Goal: Find specific page/section: Find specific page/section

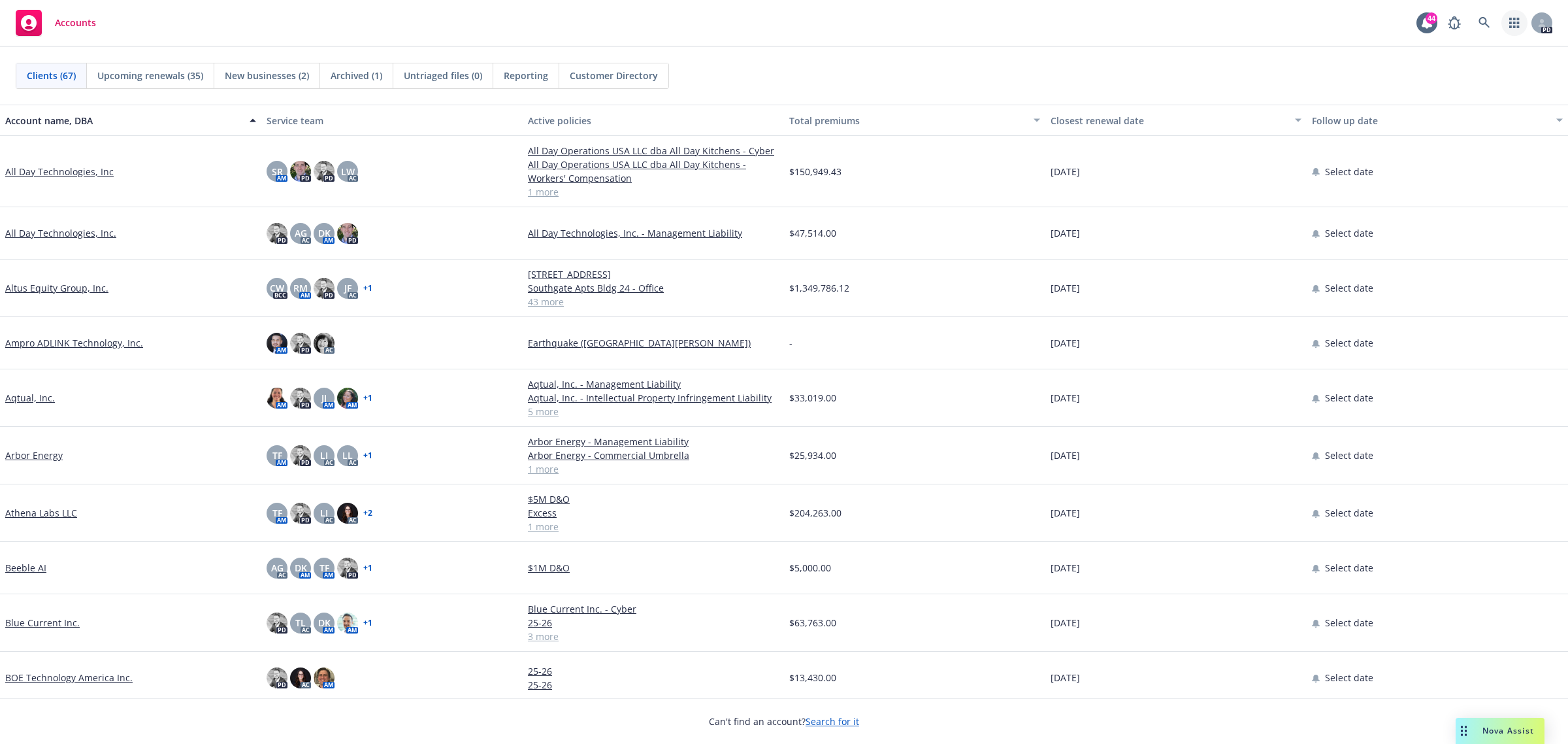
click at [1518, 24] on icon "button" at bounding box center [1514, 23] width 10 height 10
click at [1258, 74] on div "Clients (67) Upcoming renewals (35) New businesses (2) Archived (1) Untriaged f…" at bounding box center [784, 76] width 1537 height 26
click at [1487, 24] on icon at bounding box center [1484, 23] width 12 height 12
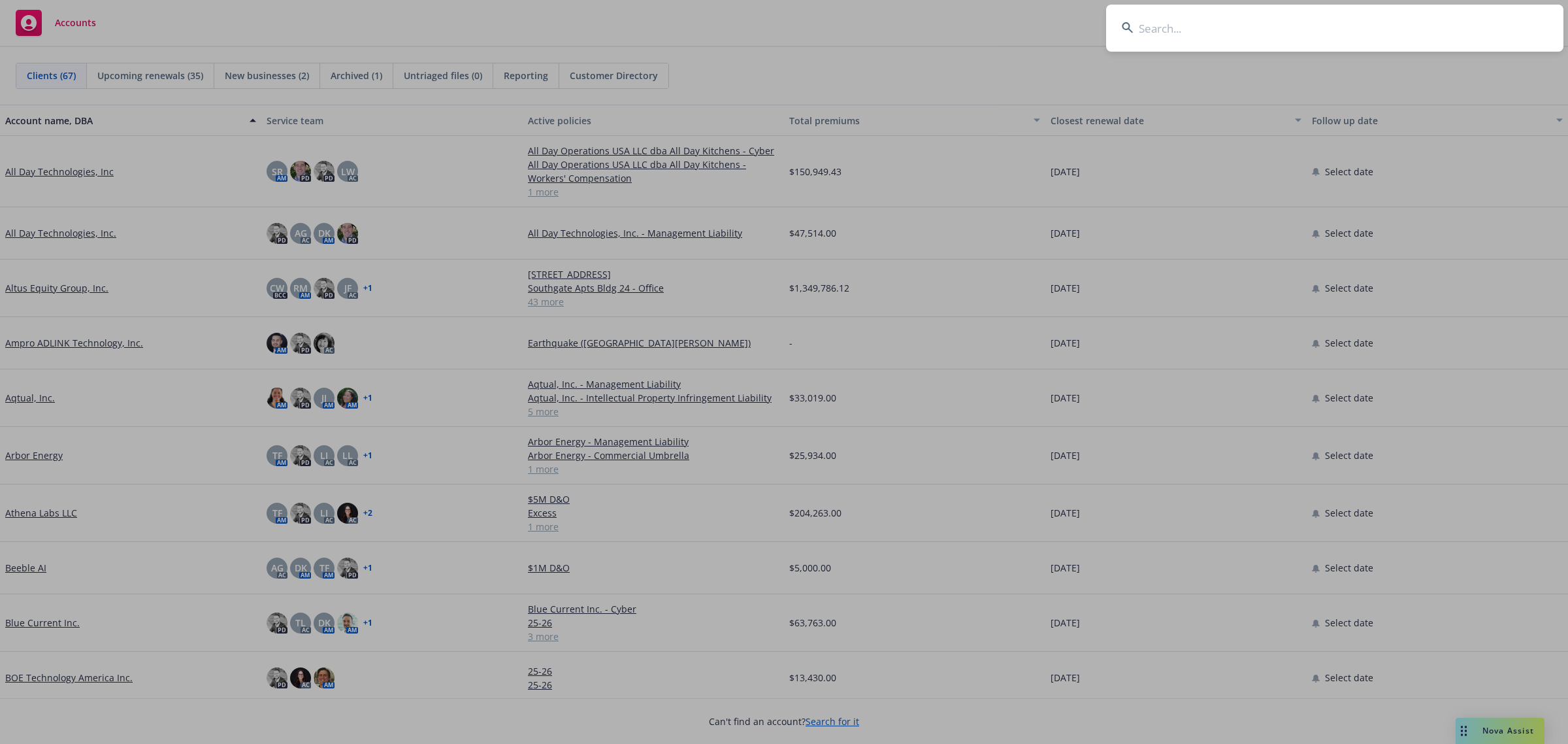
click at [1185, 34] on input at bounding box center [1335, 28] width 457 height 47
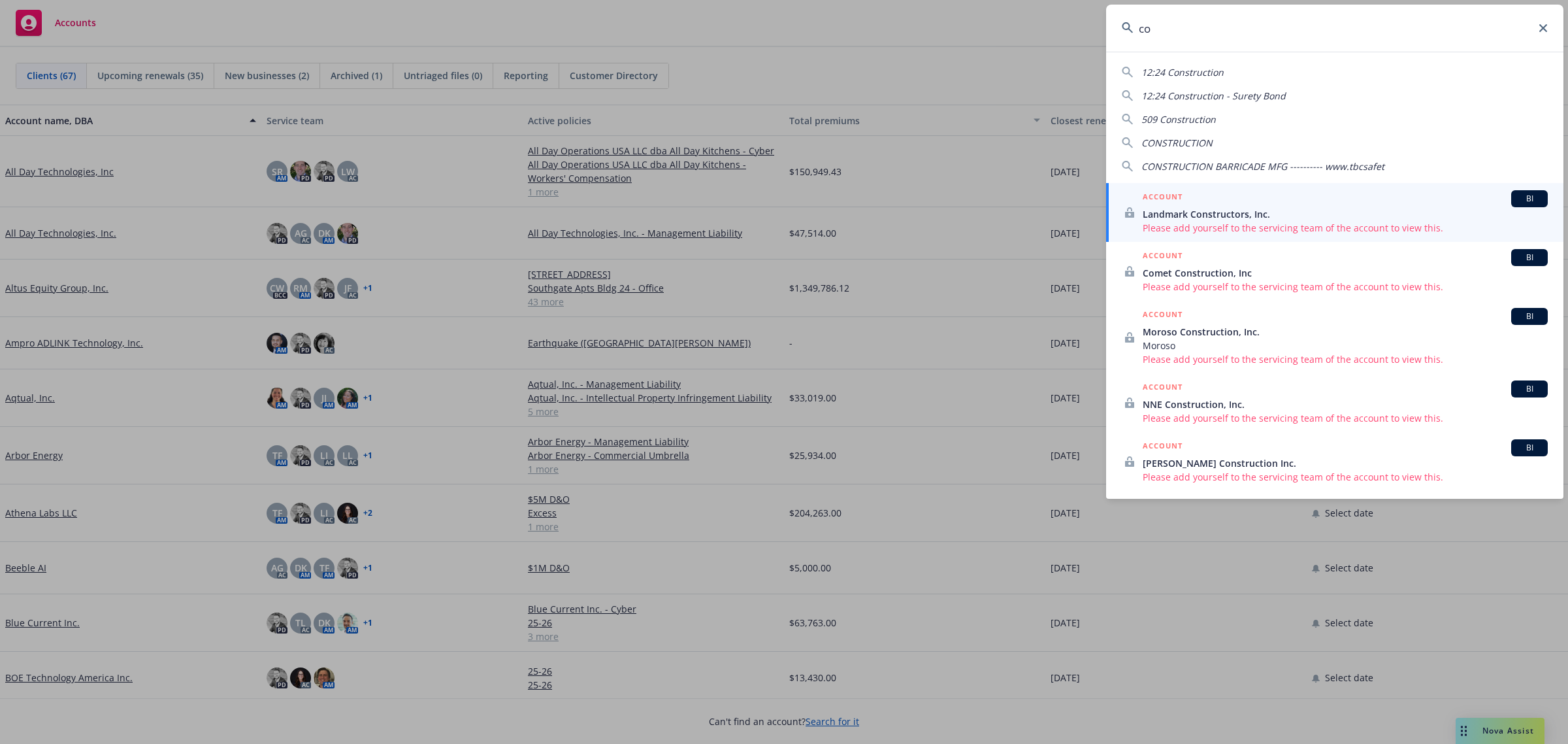
type input "c"
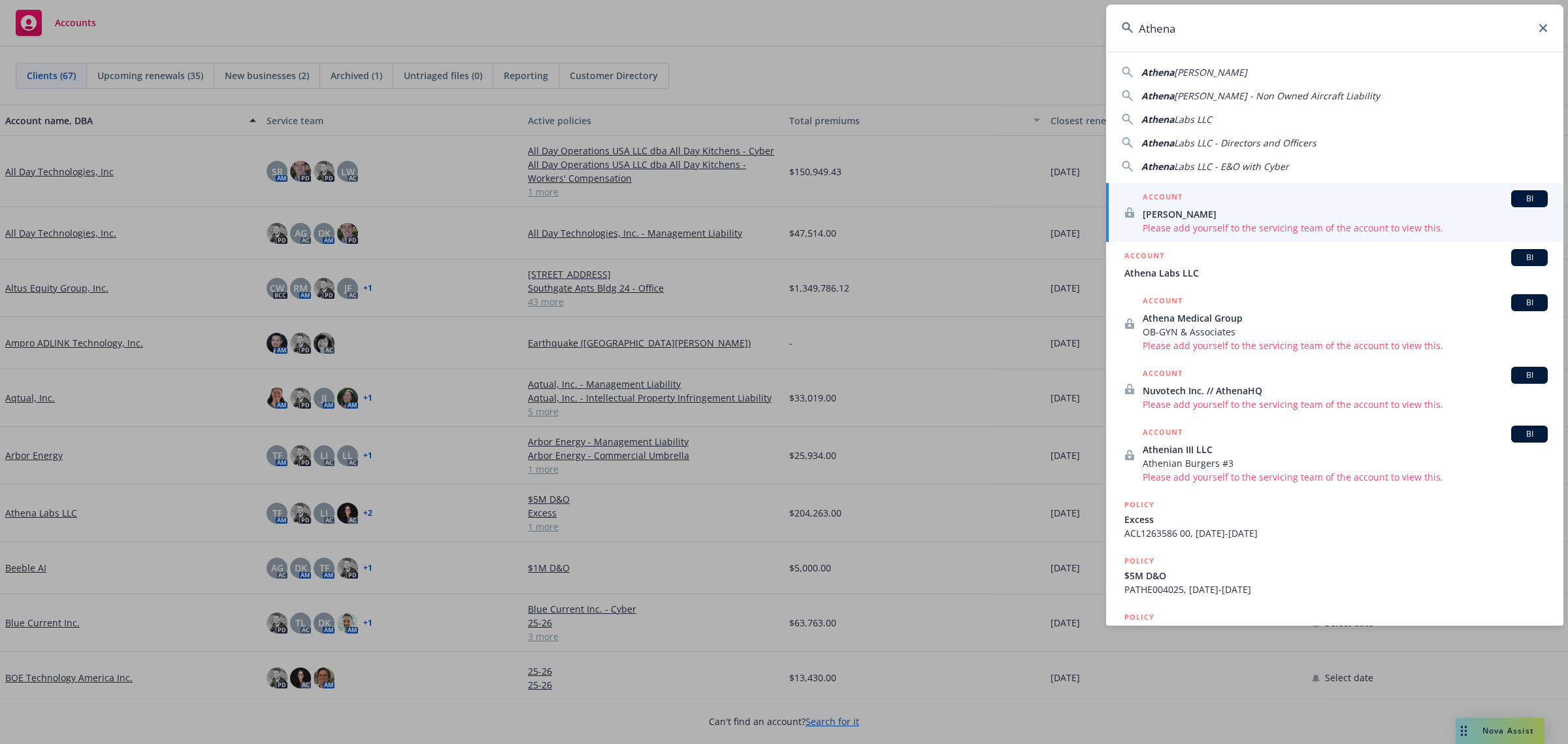
click at [1194, 116] on span "Labs LLC" at bounding box center [1193, 119] width 38 height 13
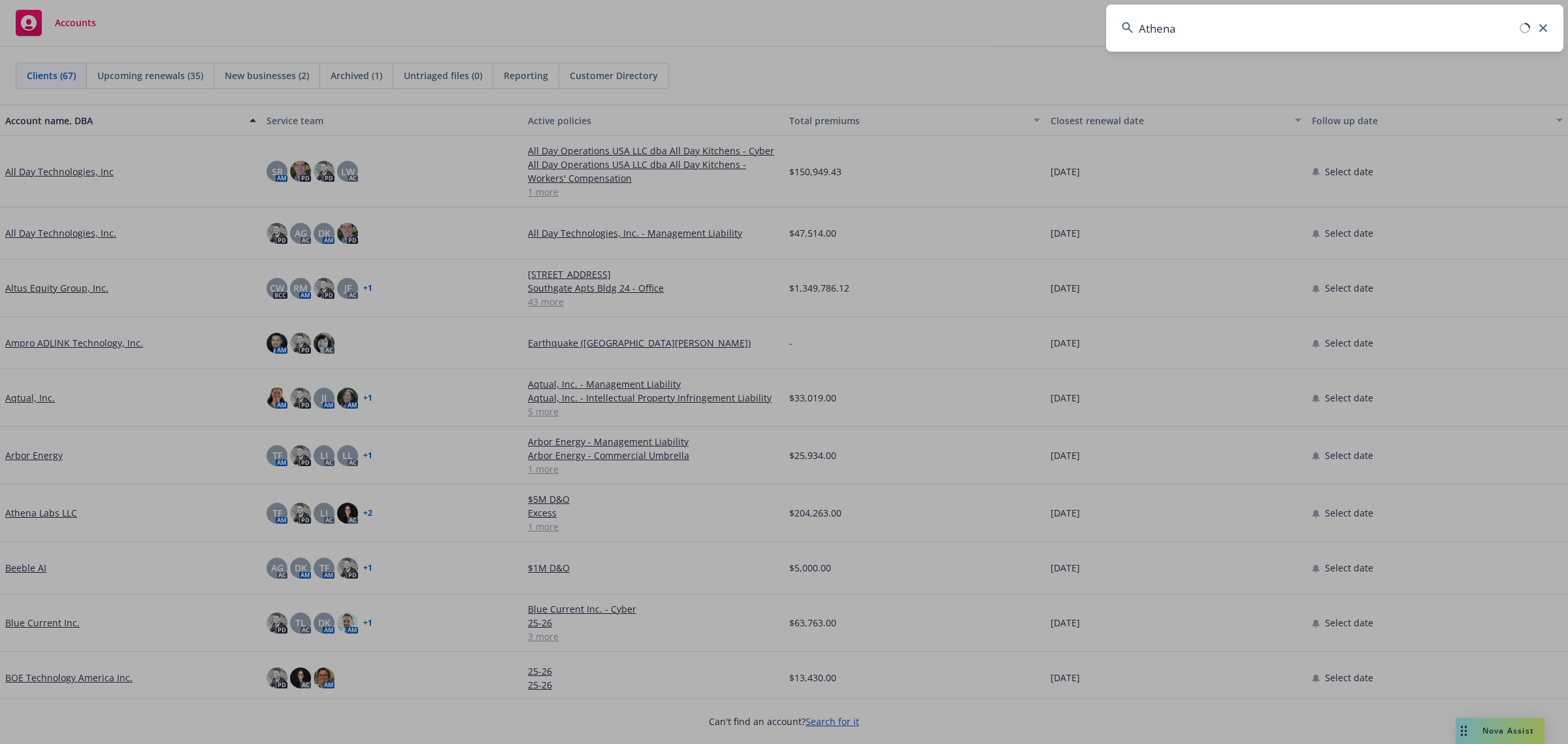
type input "Athena Labs LLC"
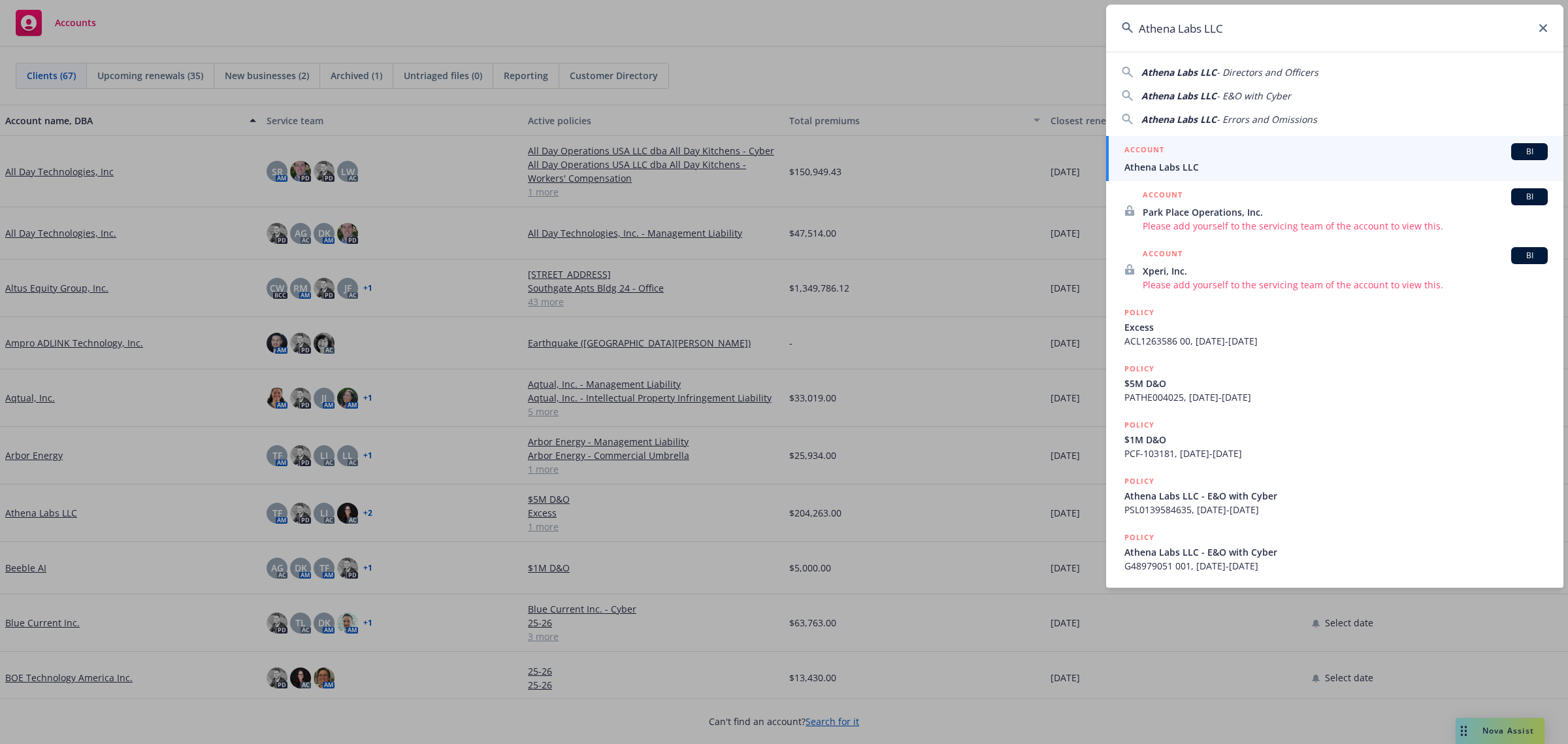
click at [1186, 164] on span "Athena Labs LLC" at bounding box center [1336, 167] width 423 height 13
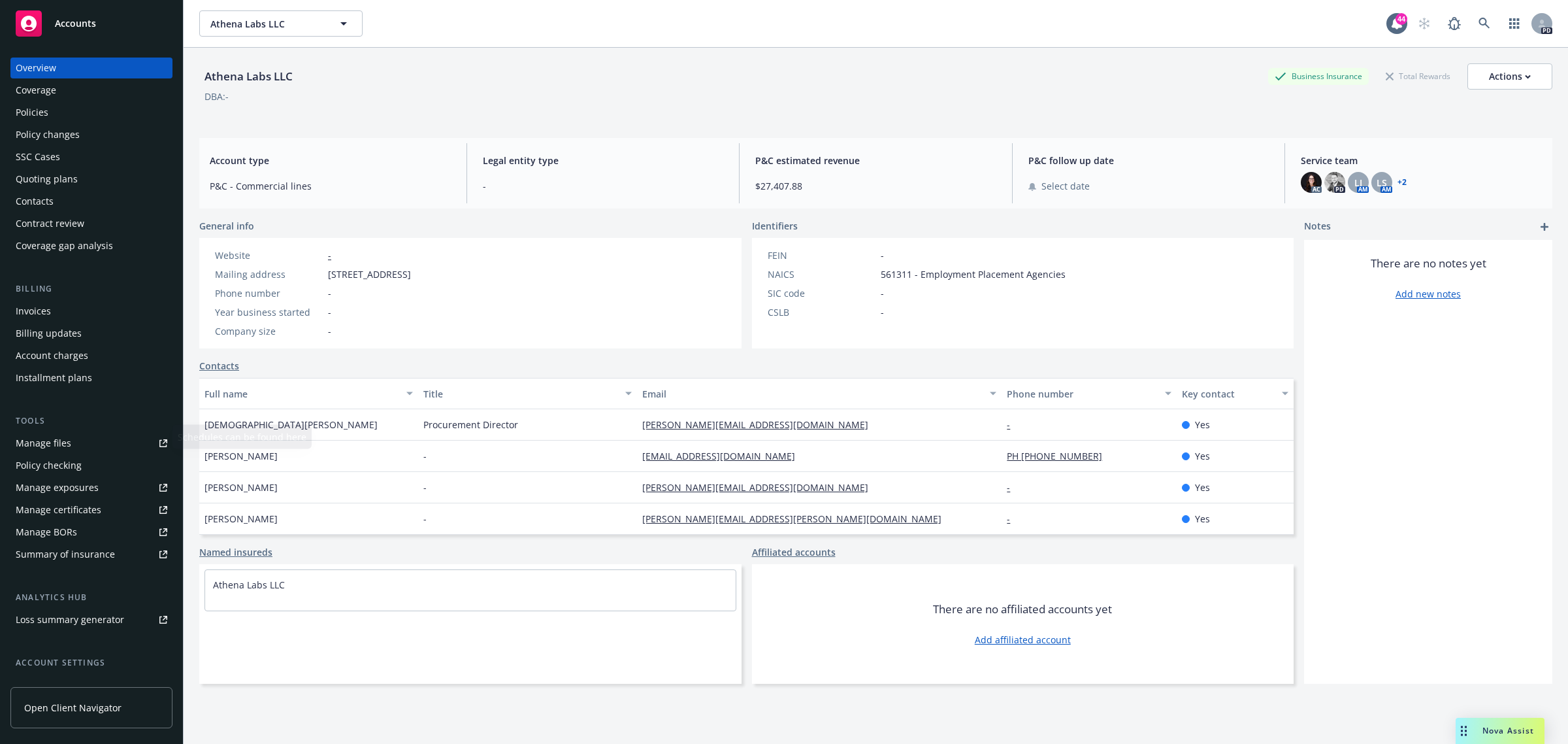
scroll to position [106, 0]
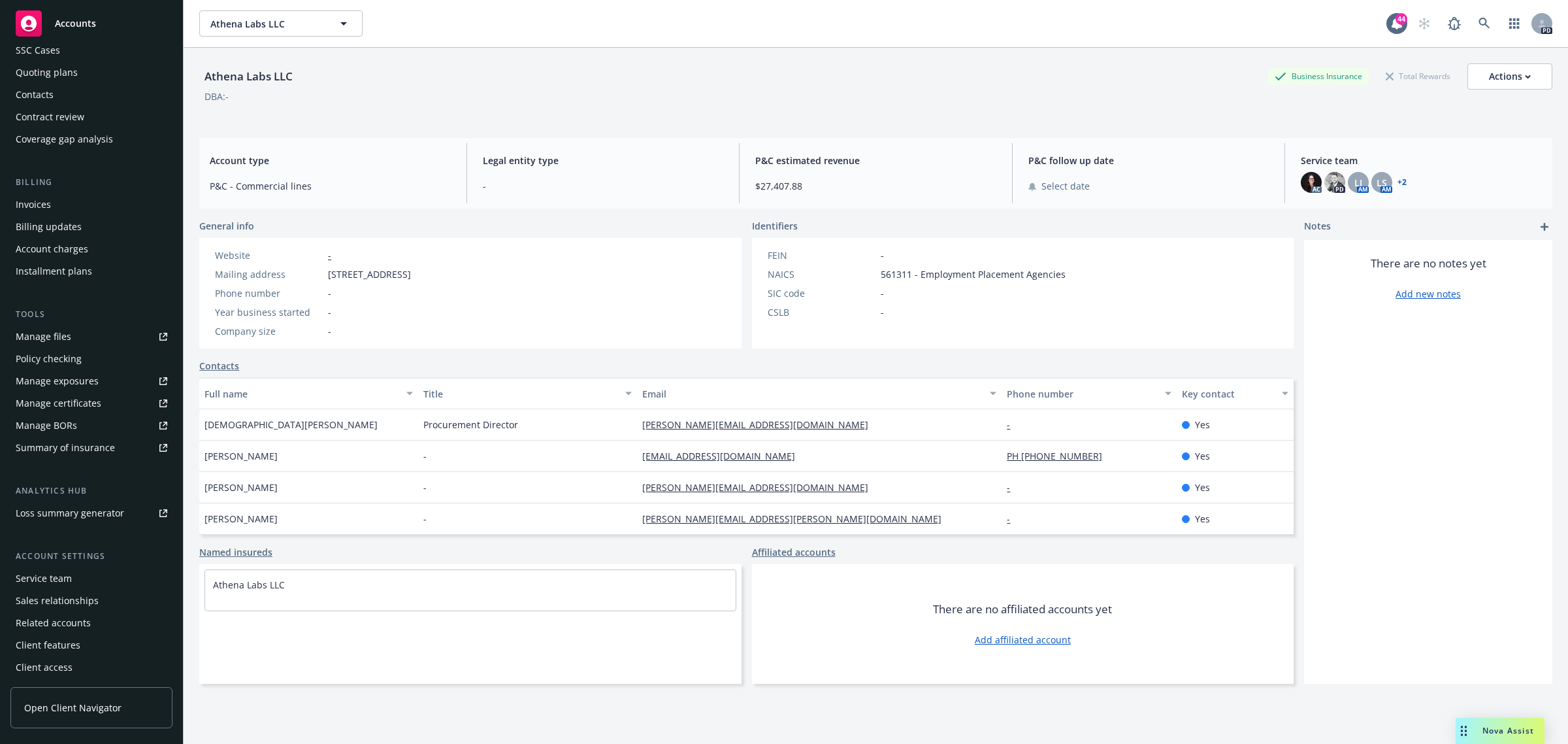
click at [96, 401] on div "Manage certificates" at bounding box center [58, 403] width 86 height 21
click at [1478, 26] on icon at bounding box center [1484, 24] width 12 height 12
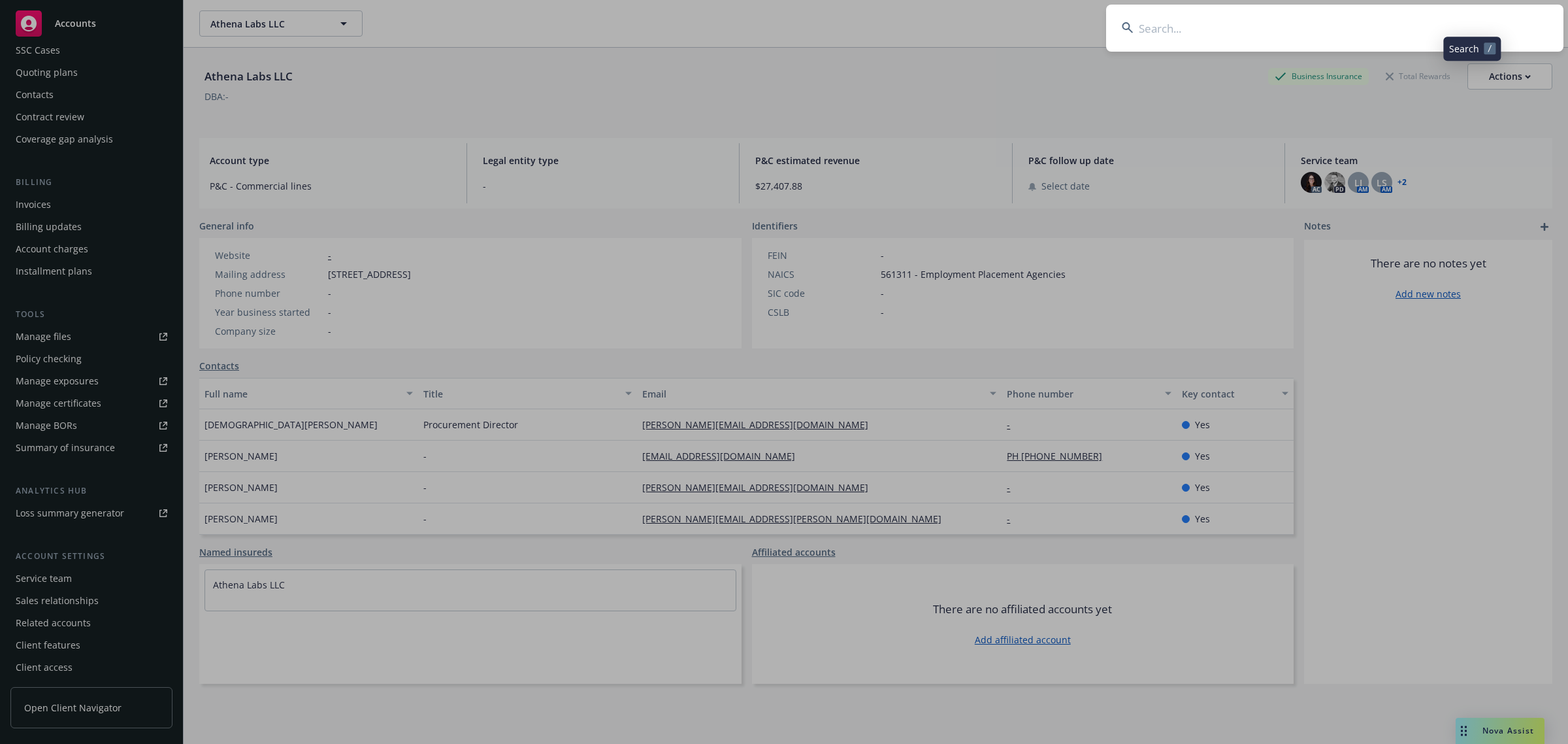
click at [1331, 24] on input at bounding box center [1335, 28] width 457 height 47
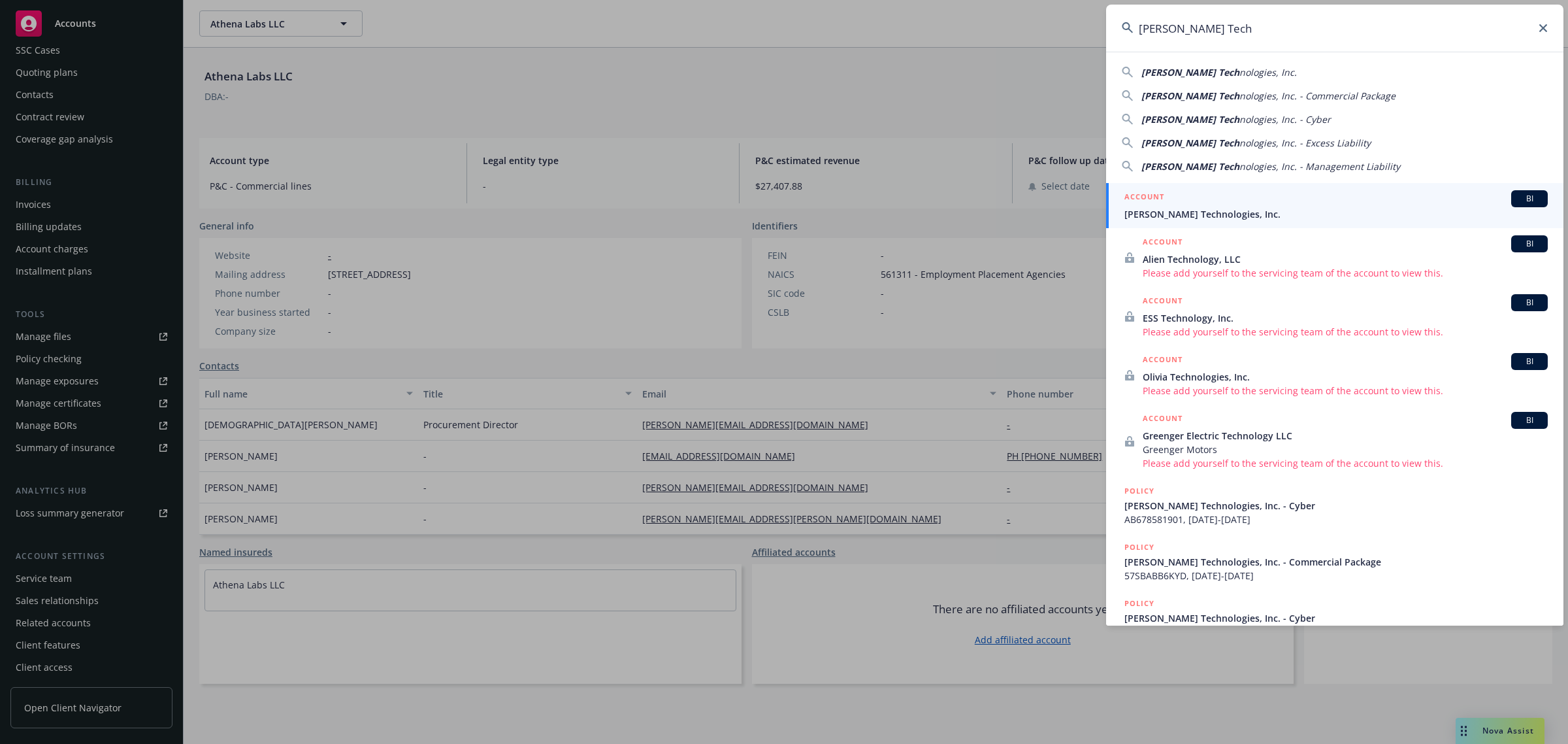
click at [1239, 67] on span "nologies, Inc." at bounding box center [1268, 72] width 58 height 13
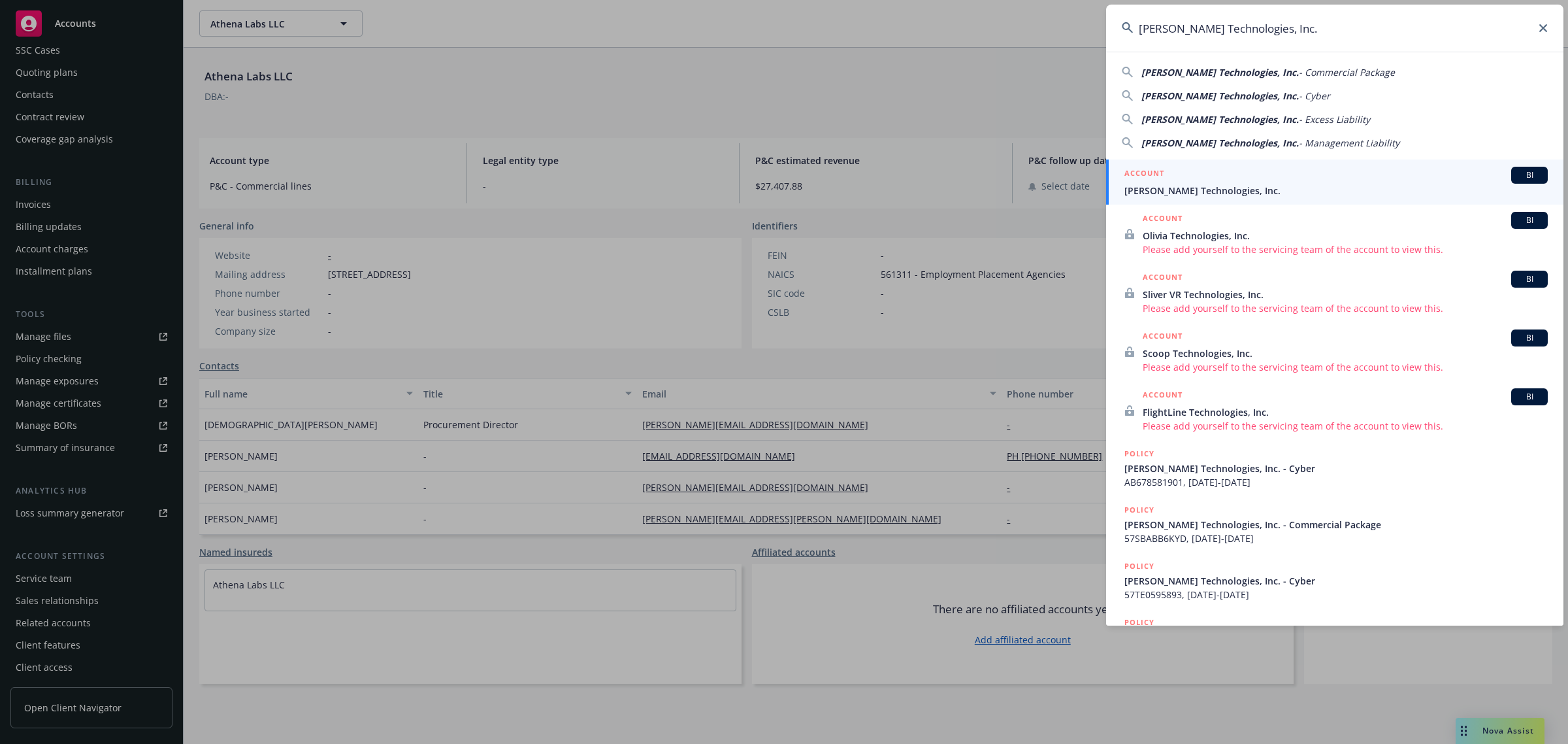
click at [1219, 90] on span "[PERSON_NAME] Technologies, Inc." at bounding box center [1220, 96] width 158 height 13
type input "[PERSON_NAME] Technologies, Inc. - Cyber"
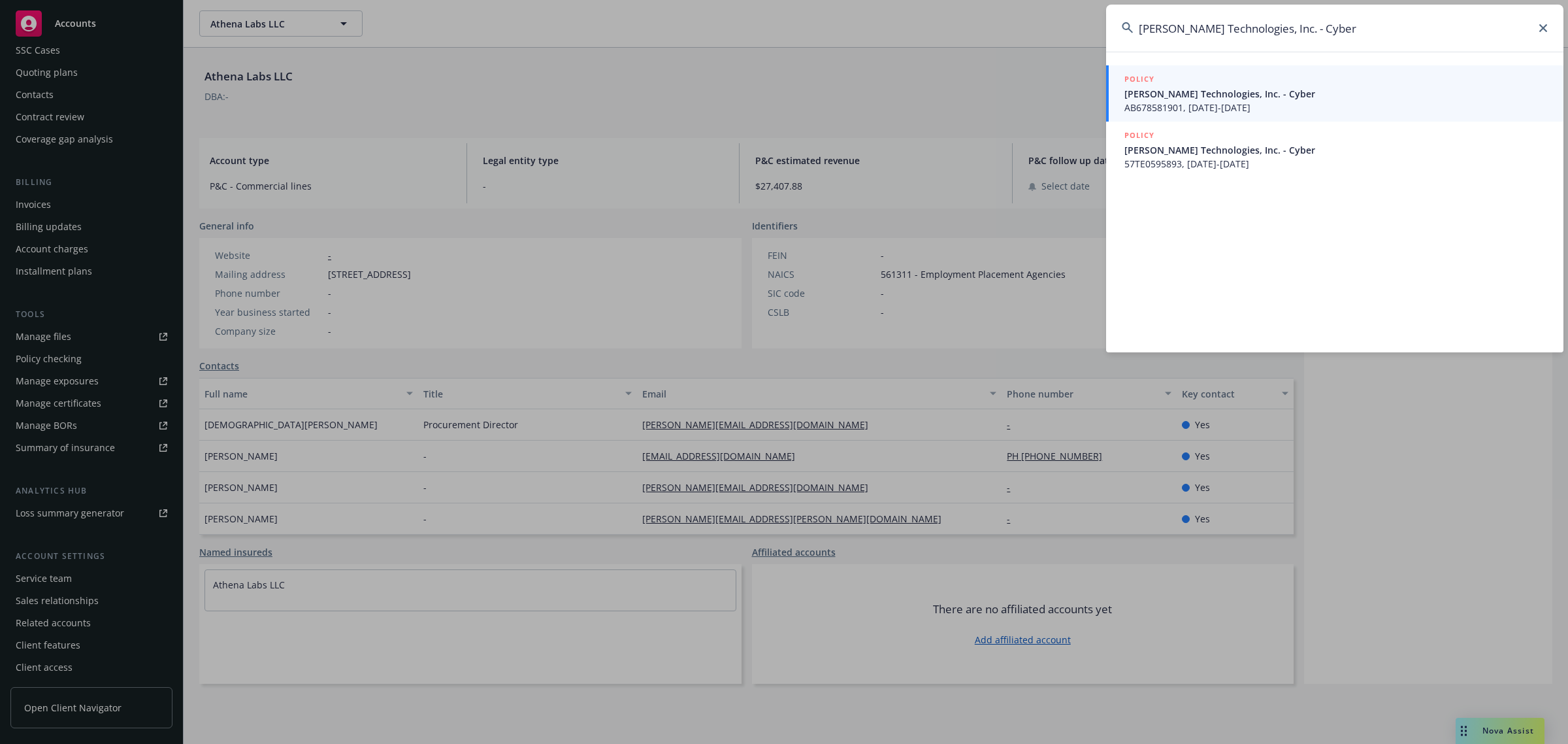
click at [1191, 102] on span "AB678581901, [DATE]-[DATE]" at bounding box center [1336, 108] width 423 height 13
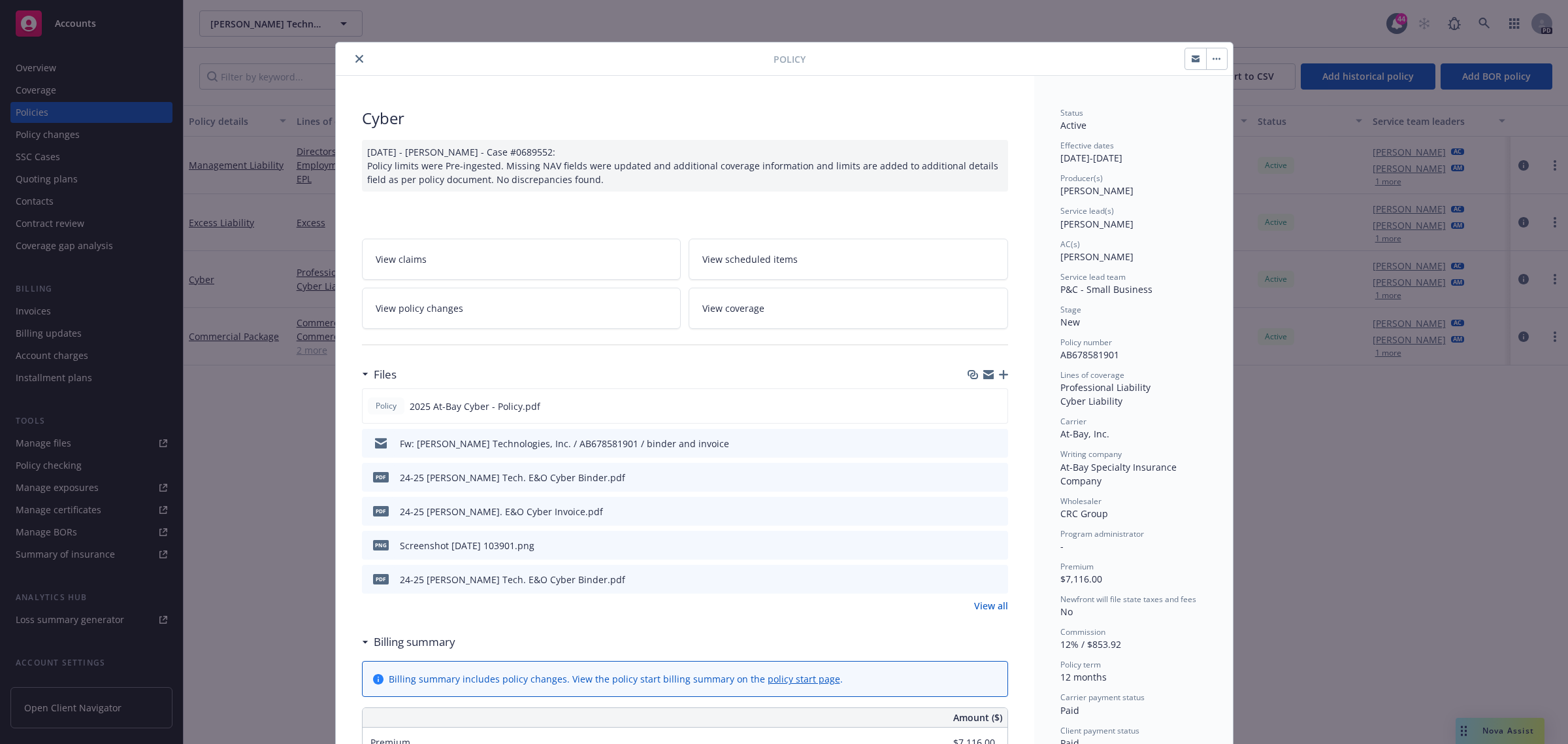
click at [356, 60] on icon "close" at bounding box center [359, 58] width 7 height 7
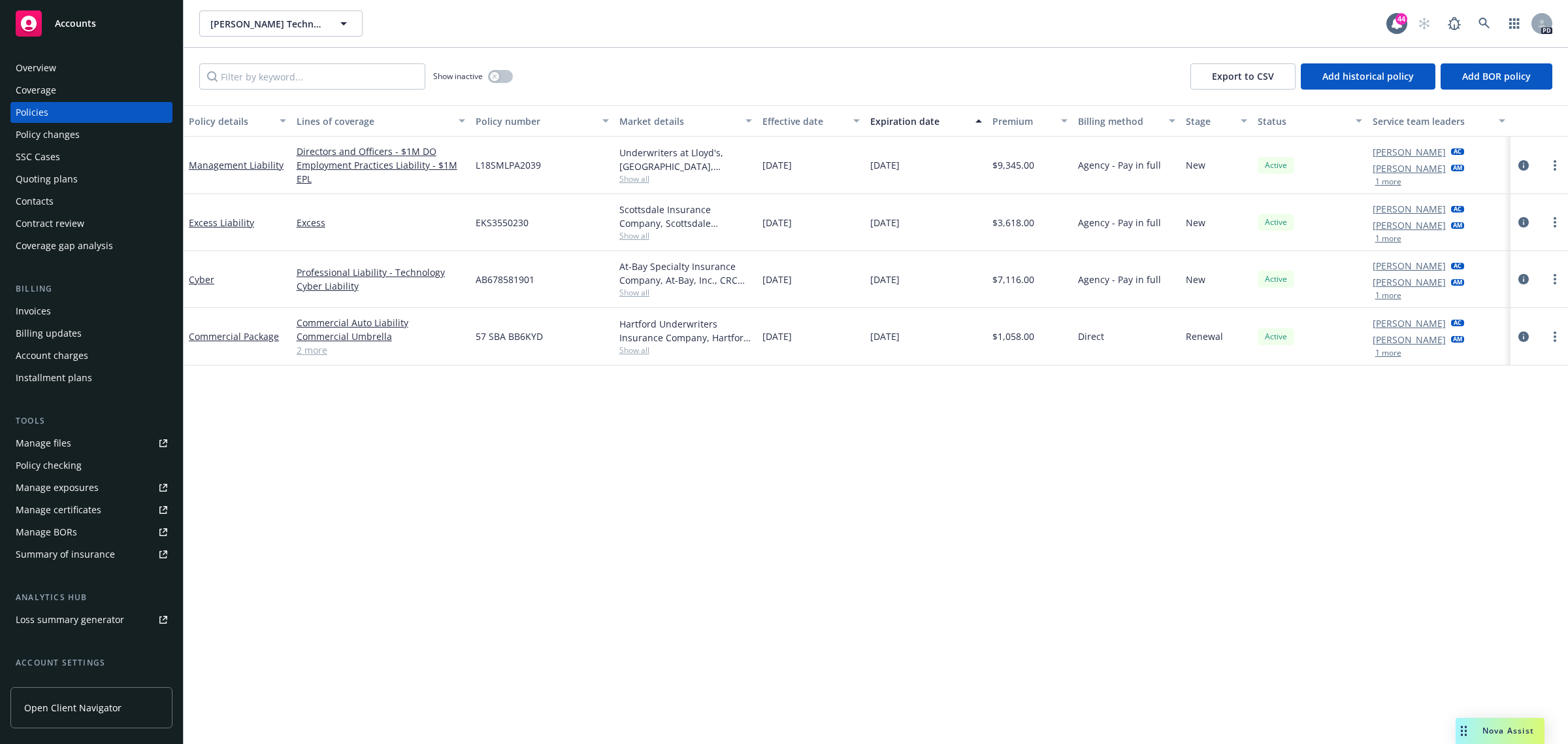
click at [43, 111] on div "Policies" at bounding box center [32, 112] width 33 height 21
drag, startPoint x: 467, startPoint y: 469, endPoint x: 350, endPoint y: 392, distance: 140.1
click at [465, 469] on div "Policy details Lines of coverage Policy number Market details Effective date Ex…" at bounding box center [876, 425] width 1384 height 639
click at [312, 345] on link "2 more" at bounding box center [381, 350] width 169 height 13
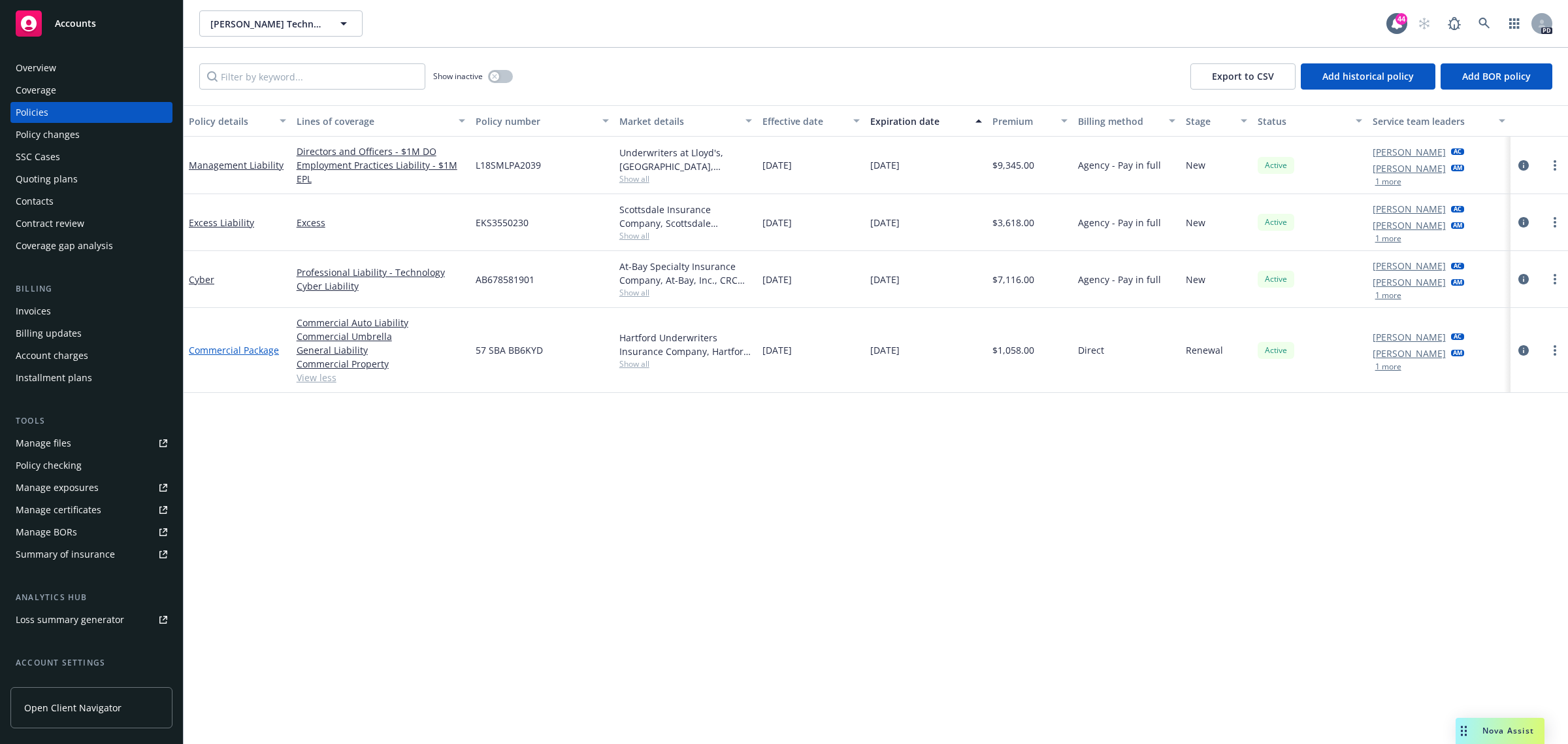
click at [234, 351] on link "Commercial Package" at bounding box center [234, 350] width 90 height 13
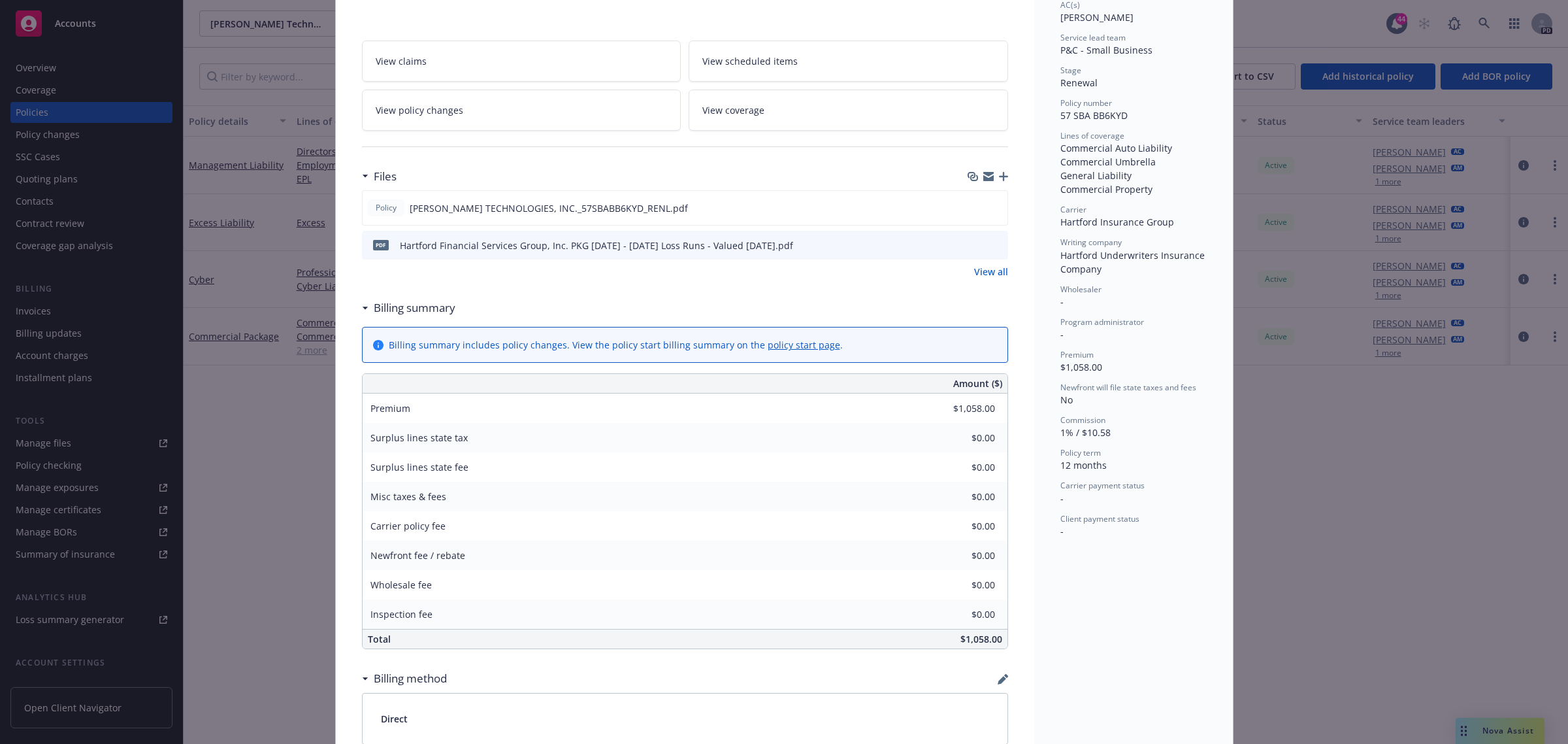
scroll to position [245, 0]
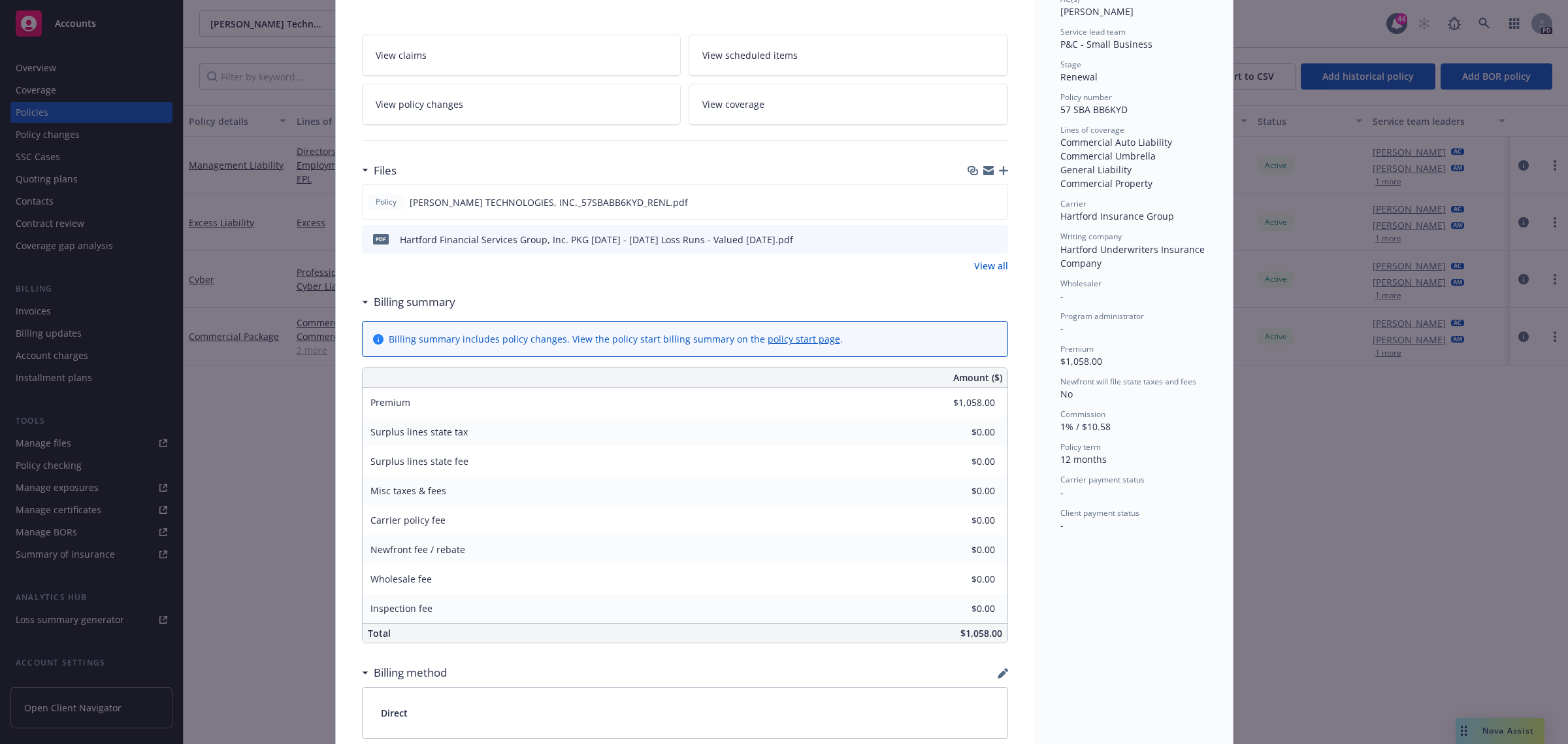
click at [762, 108] on link "View coverage" at bounding box center [848, 104] width 319 height 41
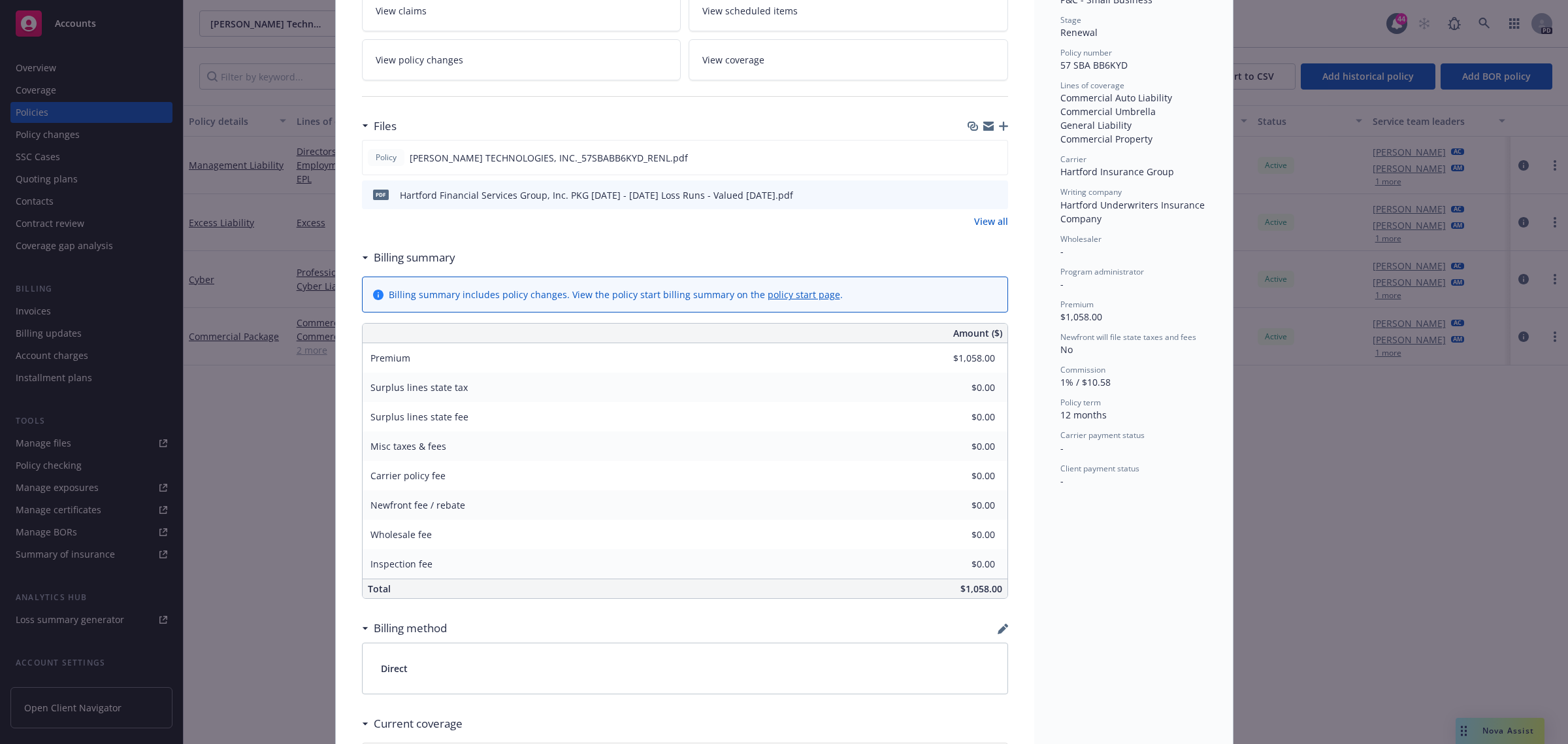
scroll to position [260, 0]
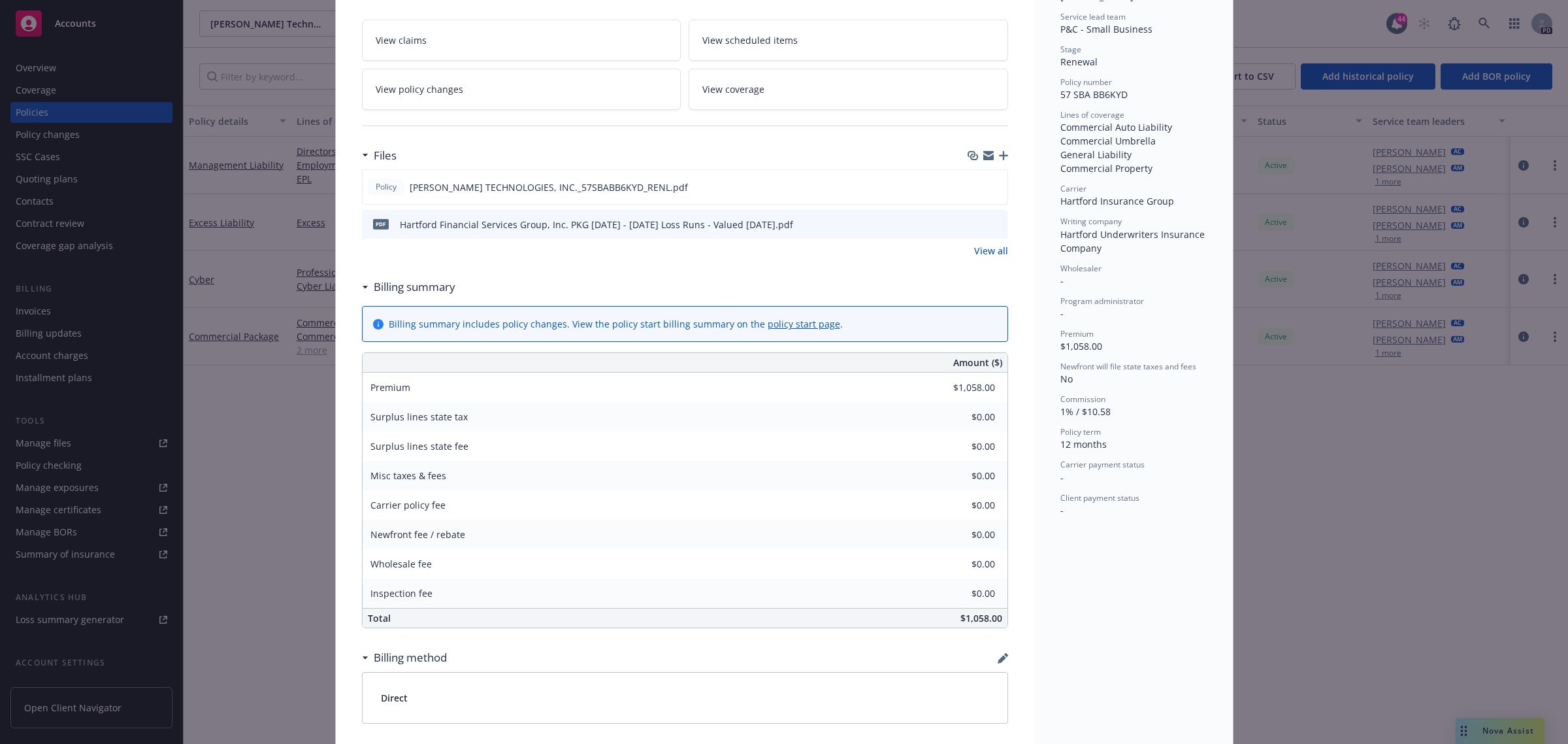
click at [247, 426] on div "Policy Commercial Package [DATE] - [PERSON_NAME] Case#01289082 Policy limits we…" at bounding box center [784, 372] width 1568 height 744
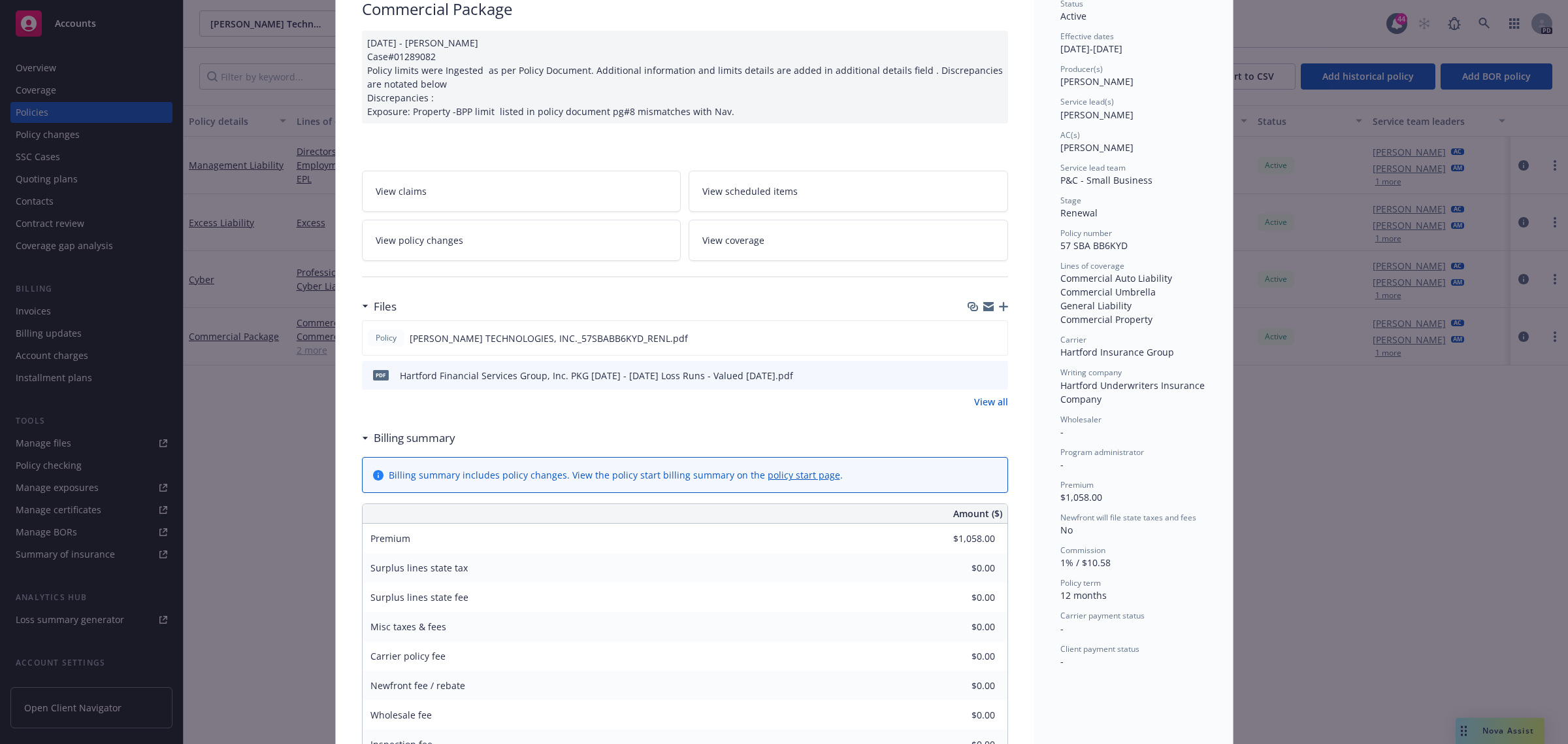
scroll to position [0, 0]
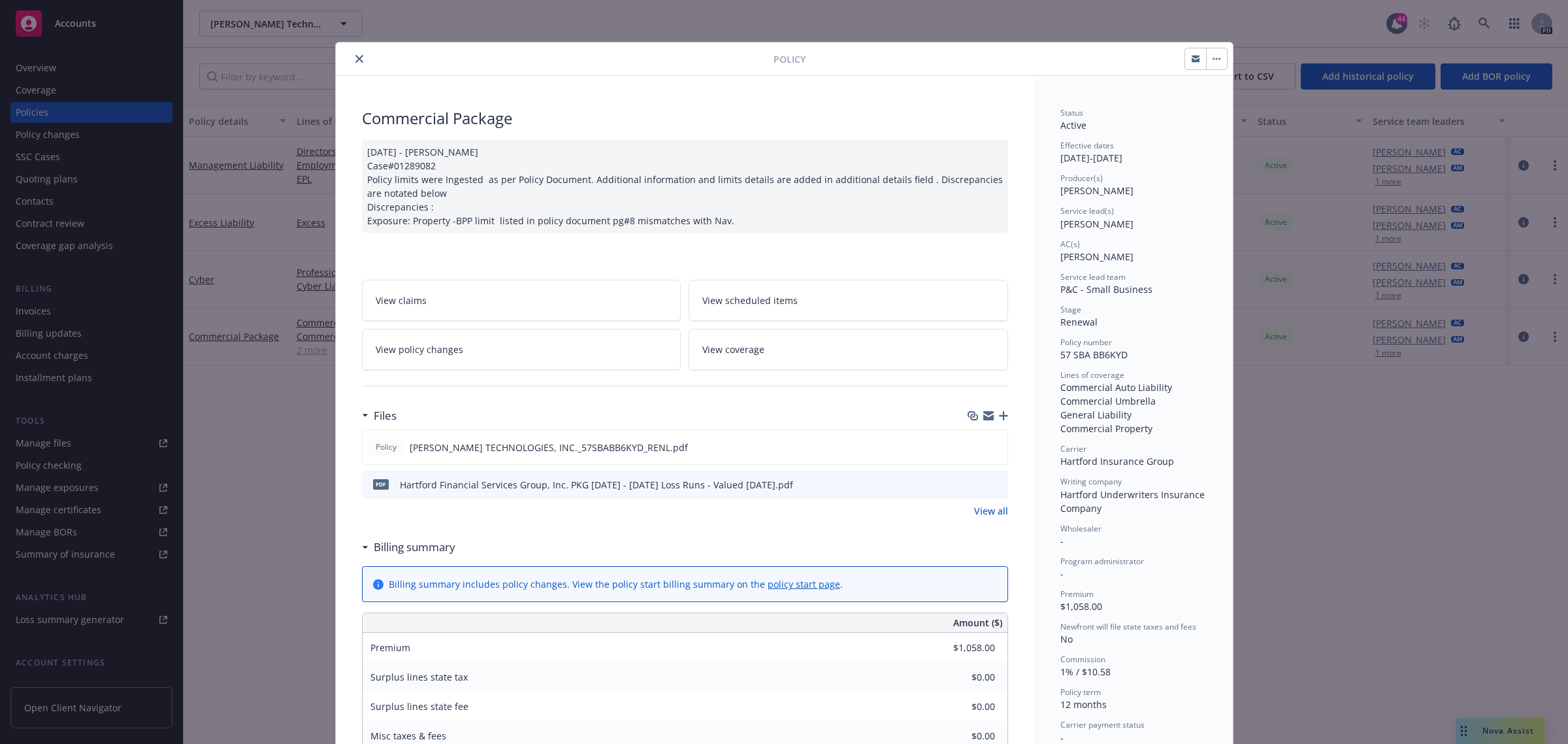
click at [1422, 602] on div "Policy Commercial Package [DATE] - [PERSON_NAME] Case#01289082 Policy limits we…" at bounding box center [784, 372] width 1568 height 744
click at [1230, 559] on div "Policy Commercial Package [DATE] - [PERSON_NAME] Case#01289082 Policy limits we…" at bounding box center [784, 372] width 1568 height 744
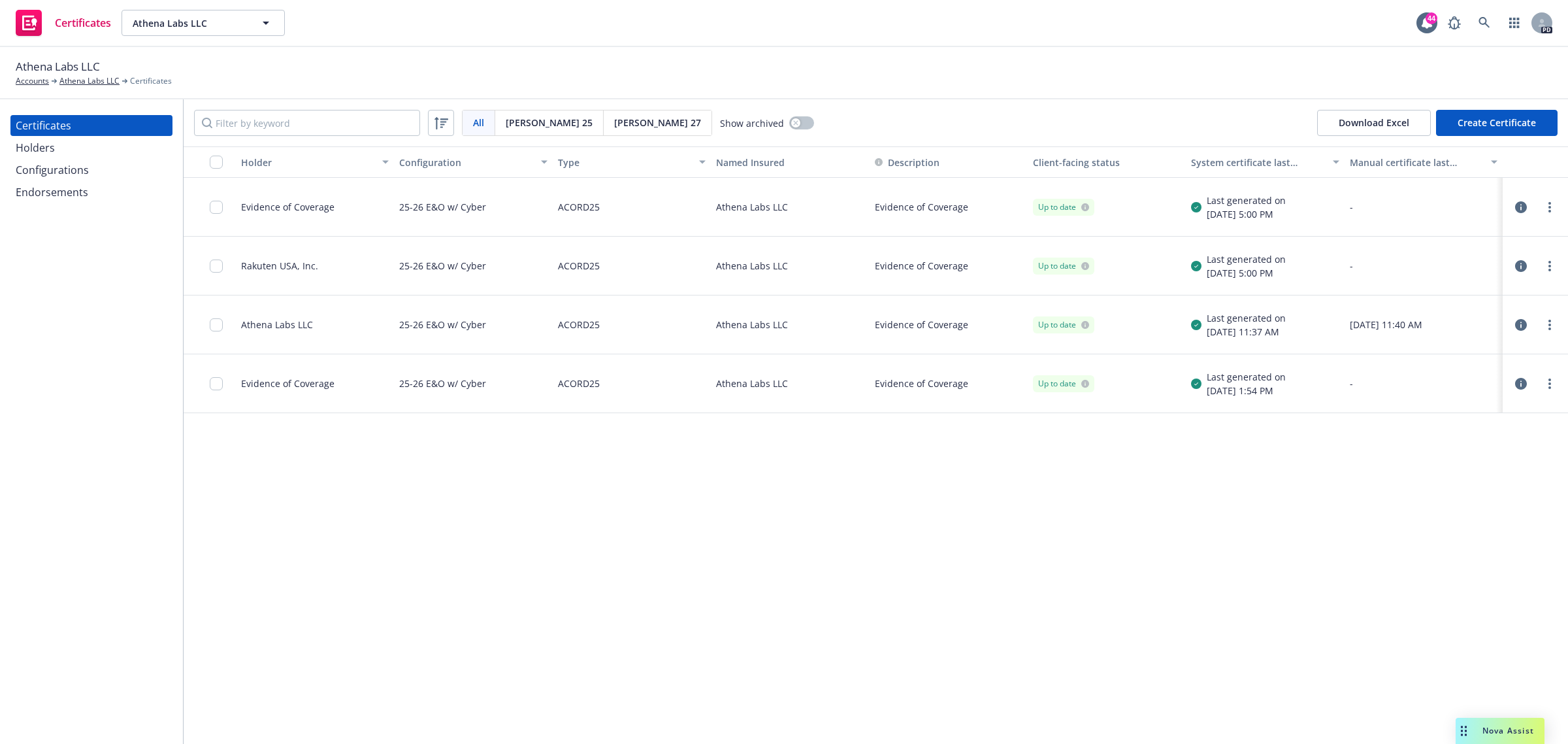
click at [53, 147] on div "Holders" at bounding box center [35, 148] width 39 height 21
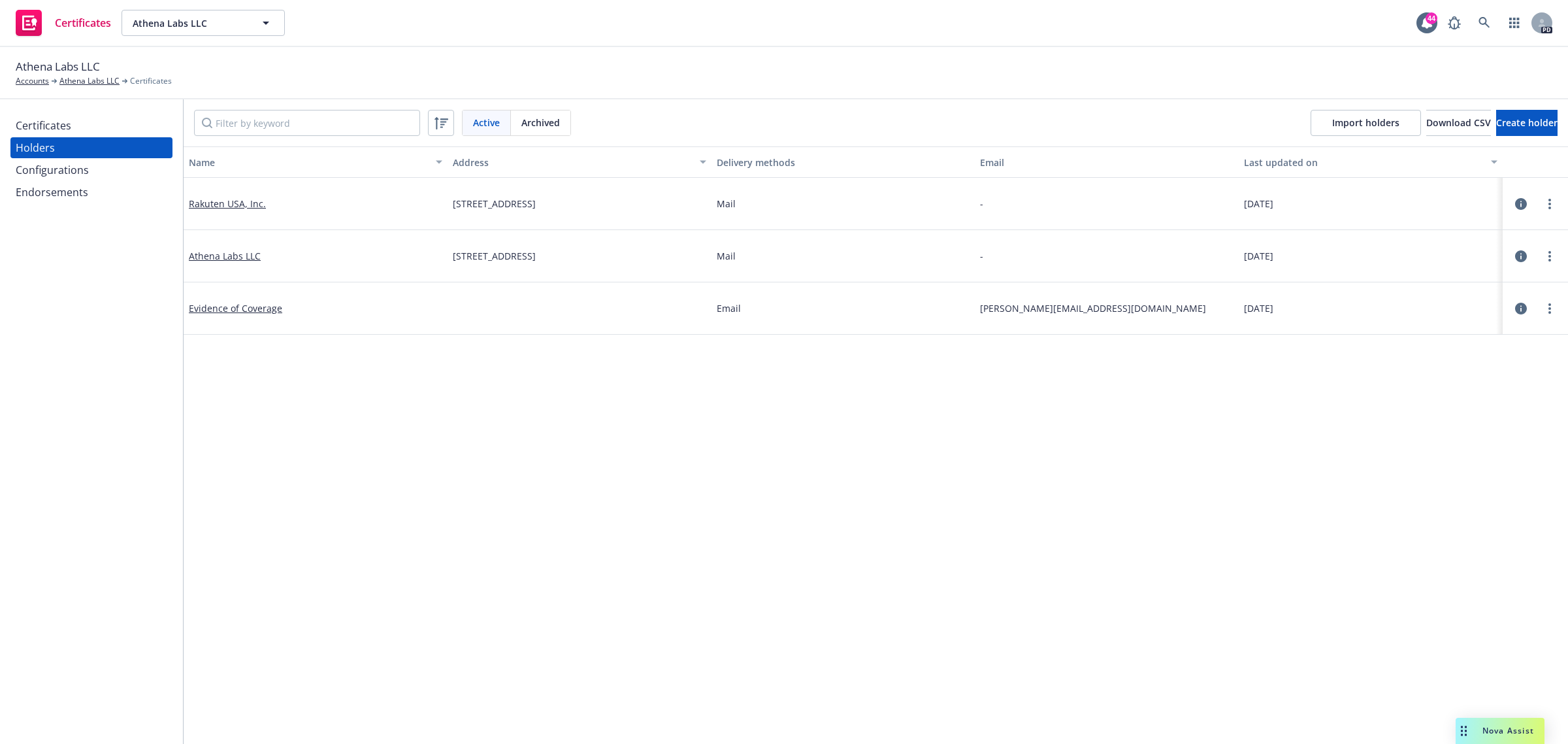
click at [50, 167] on div "Configurations" at bounding box center [52, 170] width 73 height 21
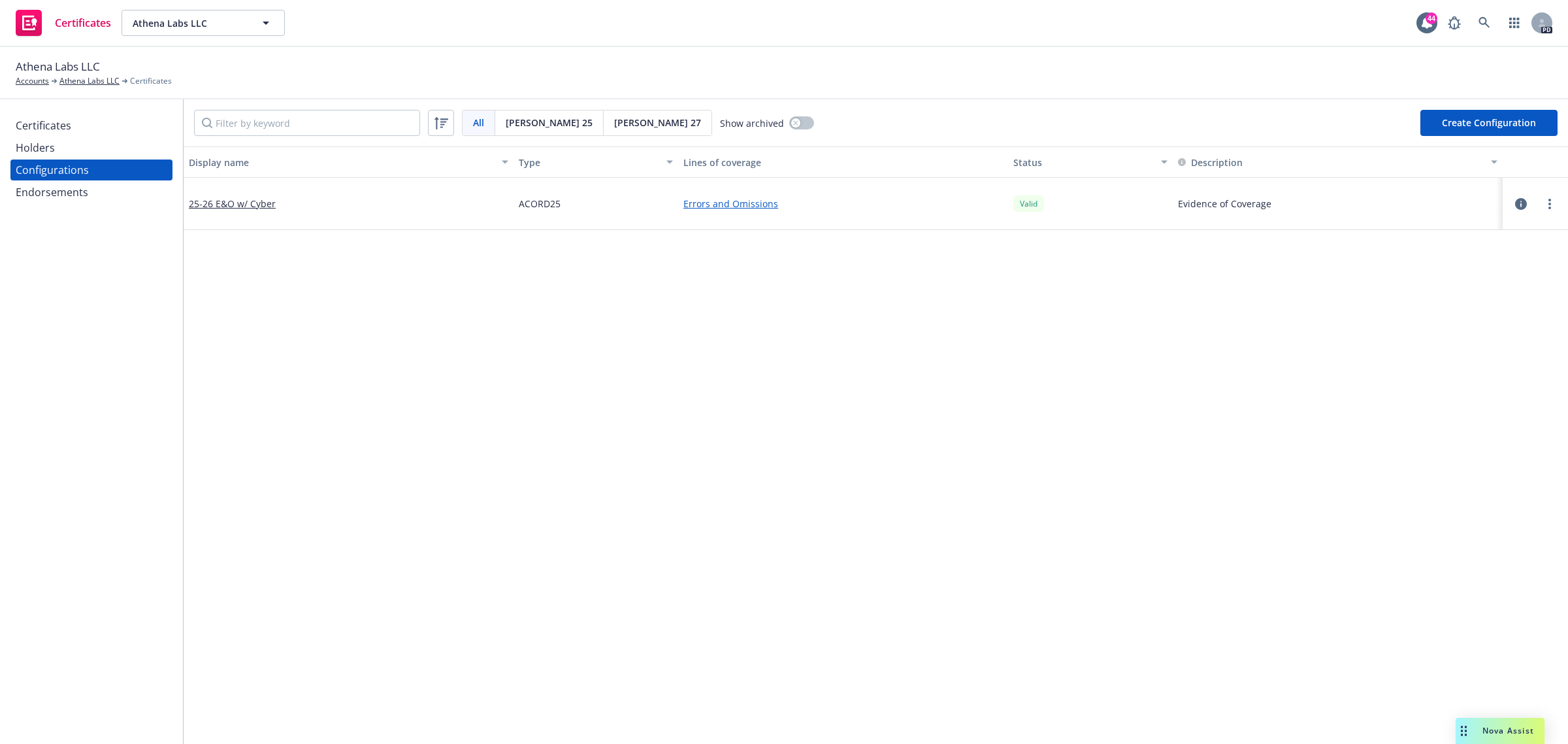
click at [50, 188] on div "Endorsements" at bounding box center [52, 192] width 72 height 21
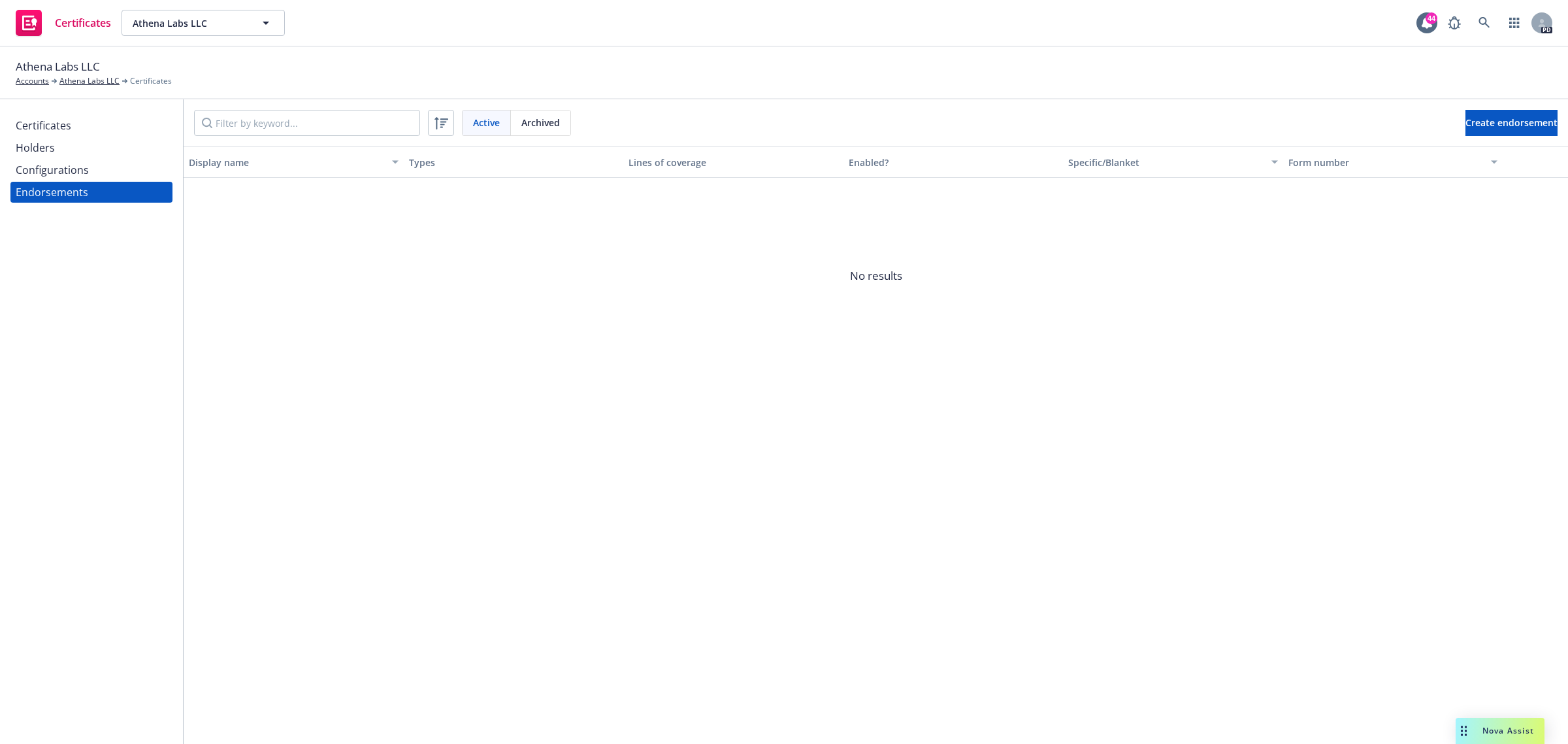
click at [54, 143] on div "Holders" at bounding box center [91, 148] width 152 height 21
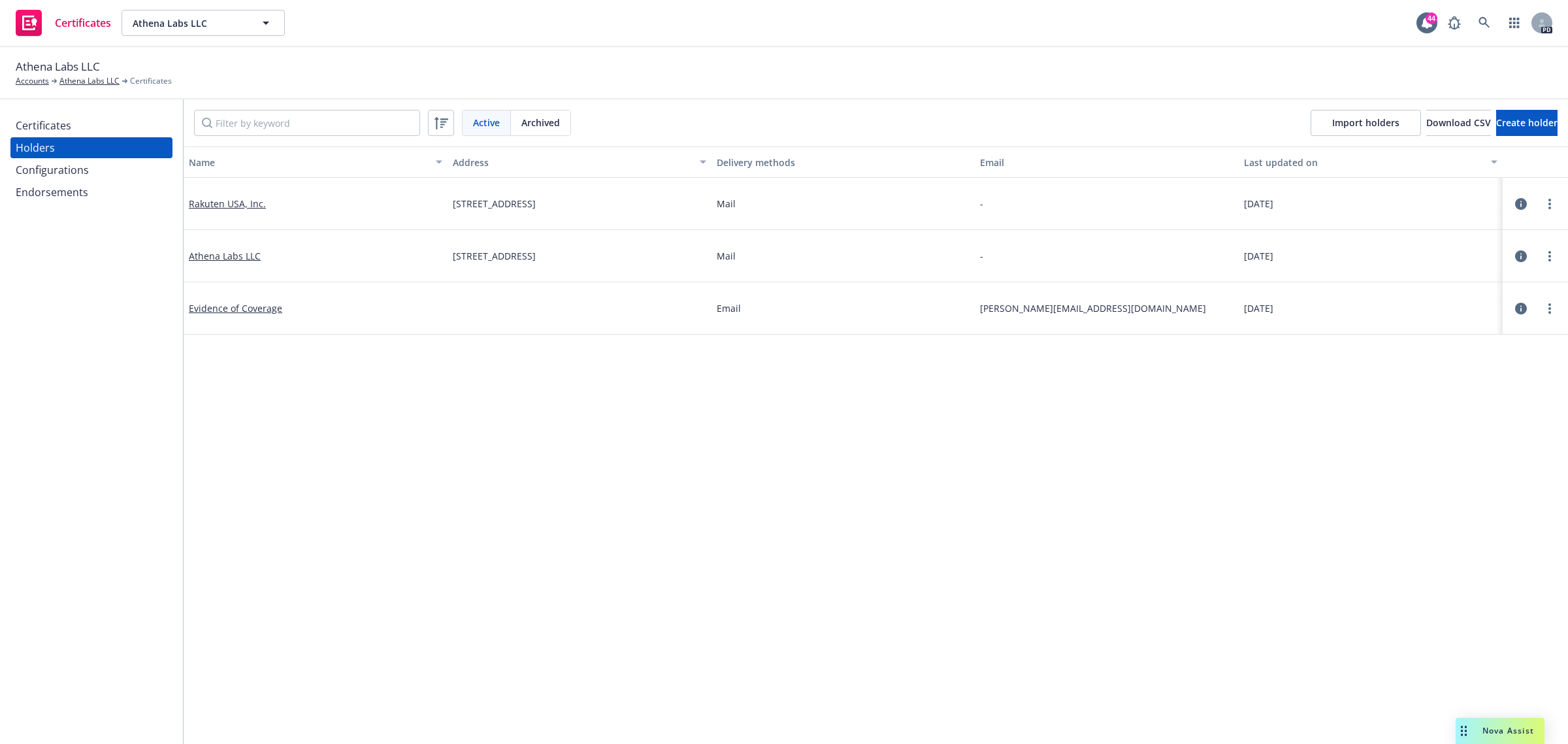
click at [67, 124] on div "Certificates" at bounding box center [43, 126] width 55 height 21
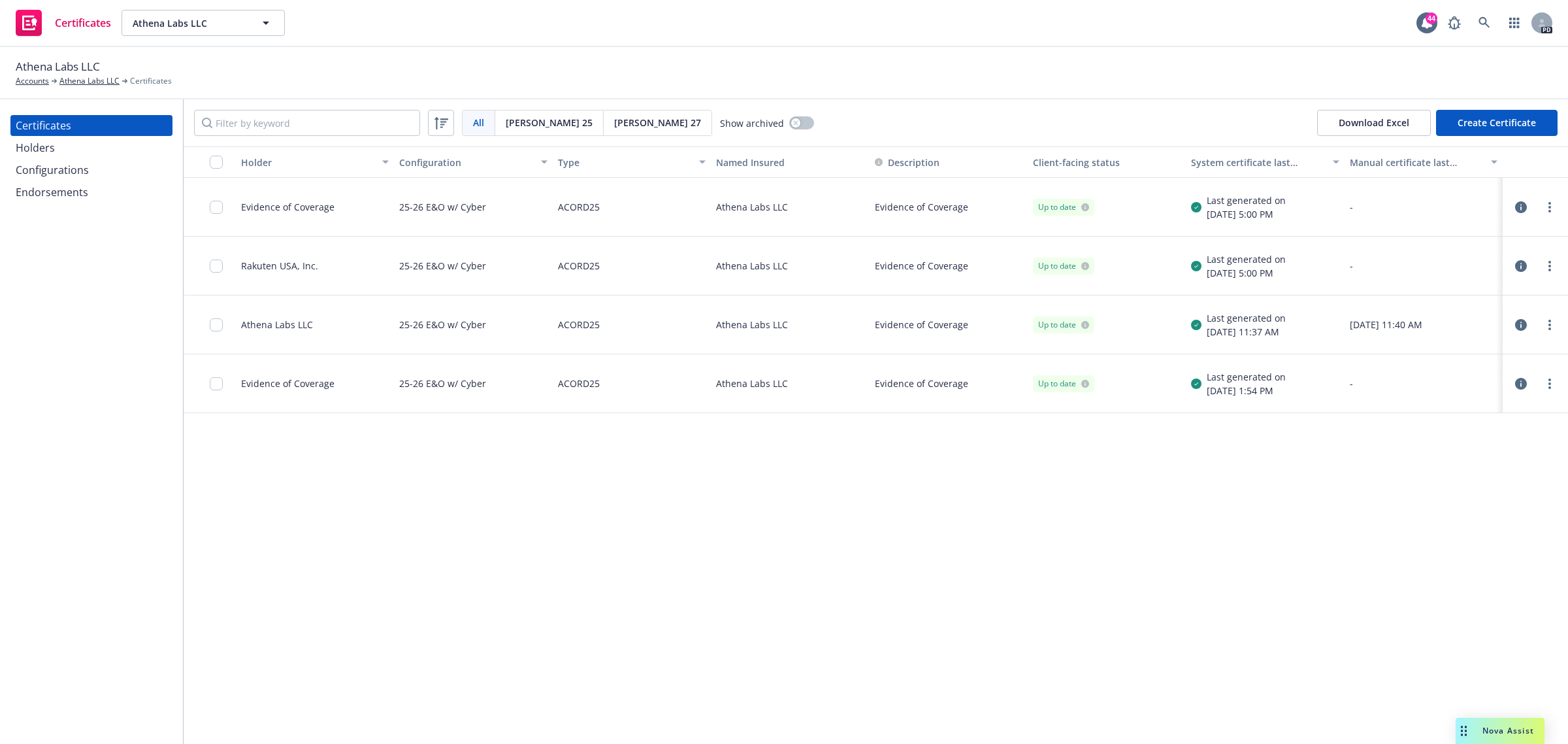
click at [1516, 118] on button "Create Certificate" at bounding box center [1496, 123] width 122 height 26
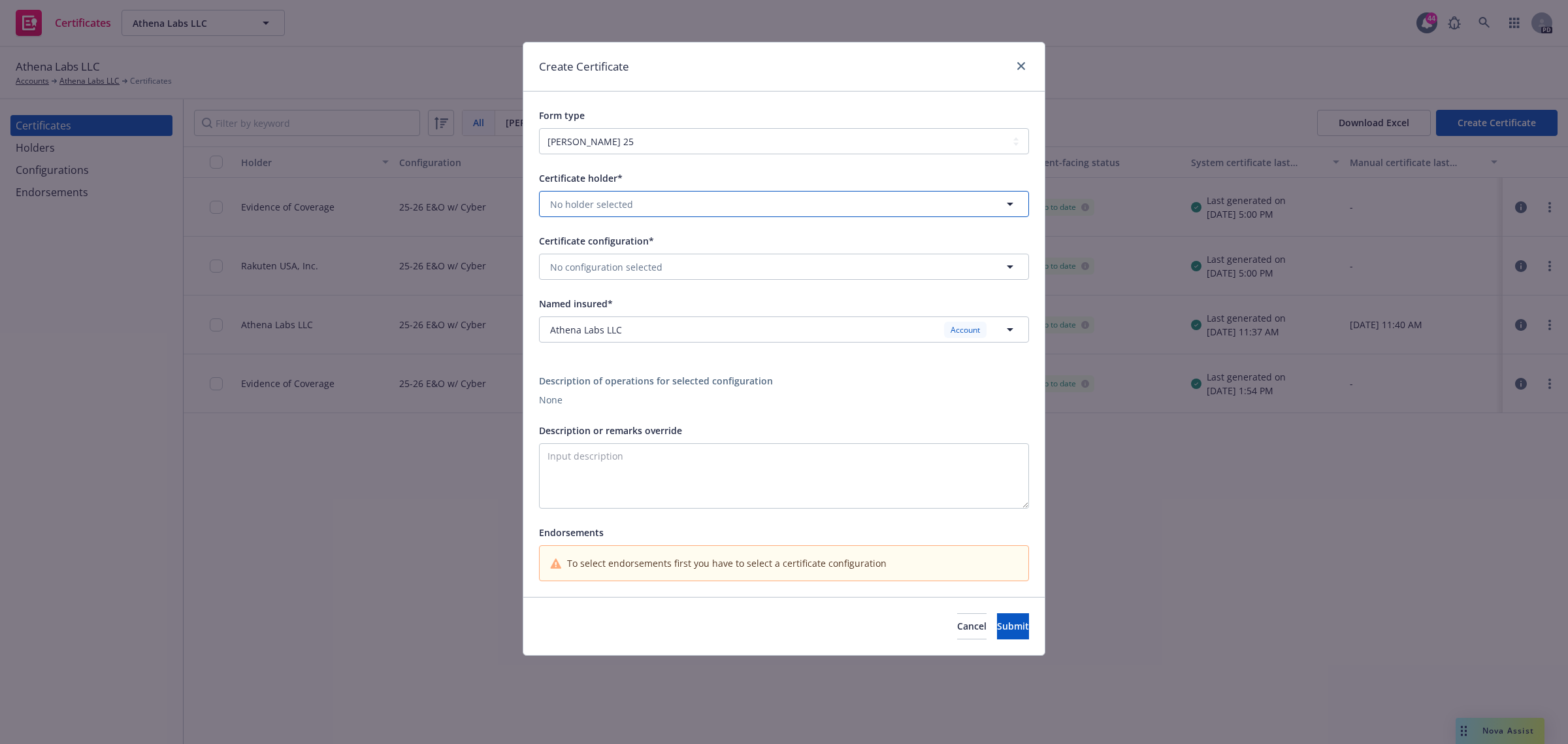
click at [698, 213] on button "No holder selected" at bounding box center [784, 203] width 490 height 26
drag, startPoint x: 770, startPoint y: 74, endPoint x: 768, endPoint y: 89, distance: 15.1
click at [770, 73] on div "Create Certificate" at bounding box center [784, 67] width 522 height 49
click at [1024, 65] on icon "close" at bounding box center [1021, 66] width 7 height 7
